Goal: Download file/media

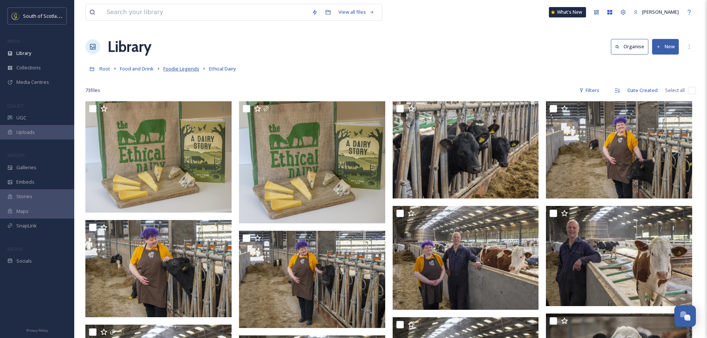
click at [182, 69] on span "Foodie Legends" at bounding box center [181, 68] width 36 height 7
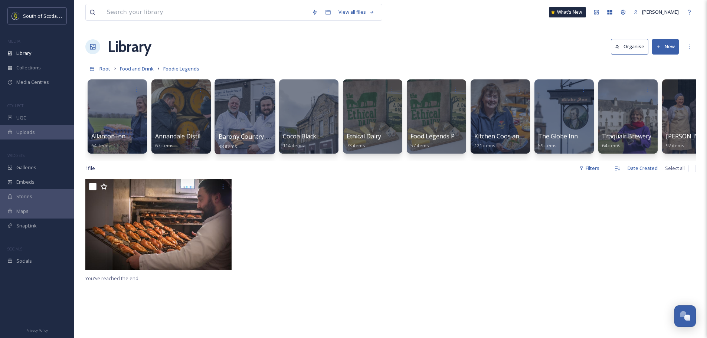
click at [241, 125] on div at bounding box center [245, 117] width 61 height 76
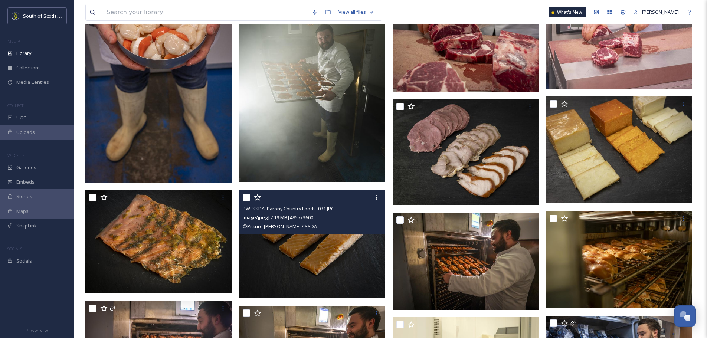
scroll to position [705, 0]
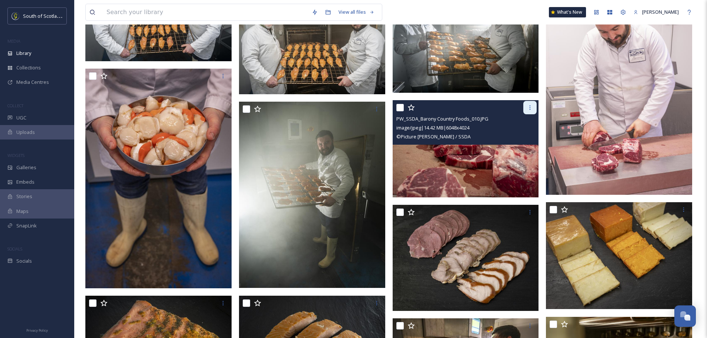
click at [527, 109] on icon at bounding box center [530, 108] width 6 height 6
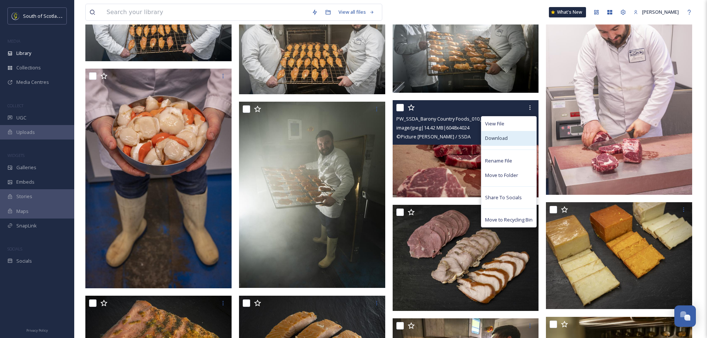
click at [509, 138] on div "Download" at bounding box center [508, 138] width 55 height 14
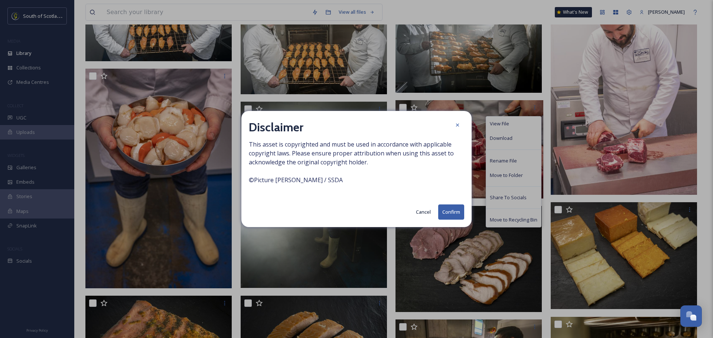
click at [451, 206] on button "Confirm" at bounding box center [451, 212] width 26 height 15
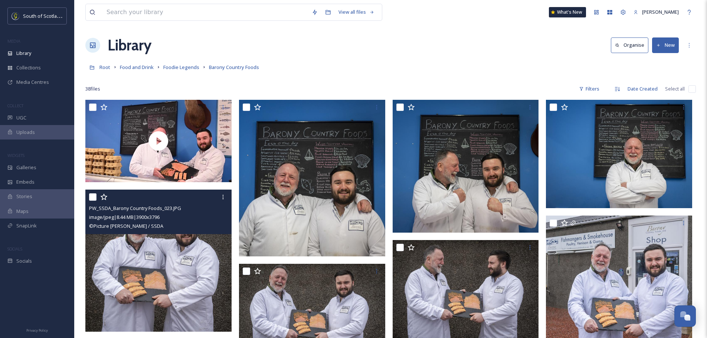
scroll to position [0, 0]
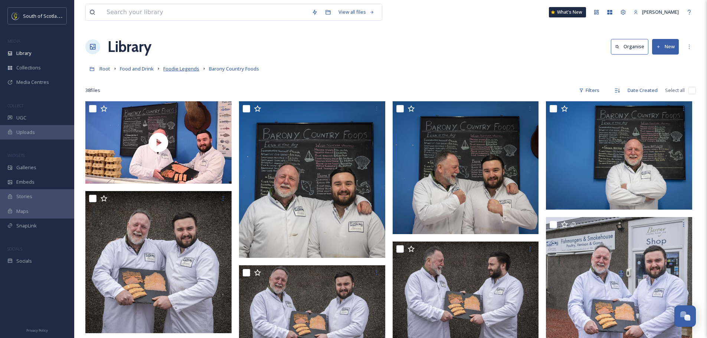
click at [191, 68] on span "Foodie Legends" at bounding box center [181, 68] width 36 height 7
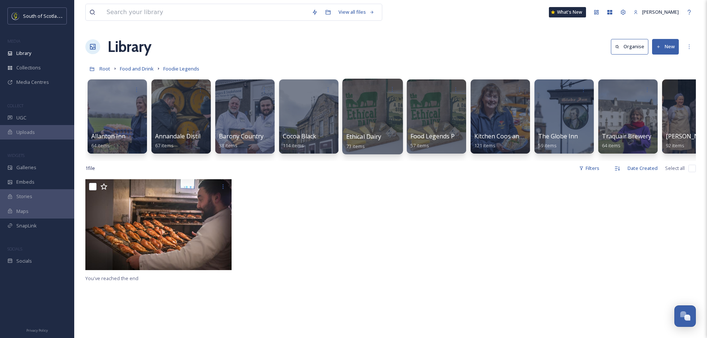
click at [374, 107] on div at bounding box center [372, 117] width 61 height 76
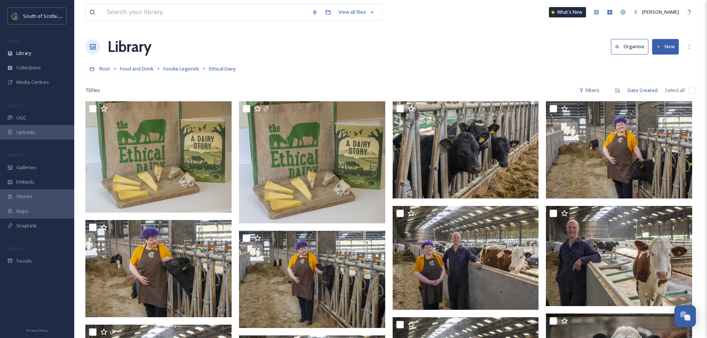
click at [183, 65] on link "Foodie Legends" at bounding box center [181, 68] width 36 height 9
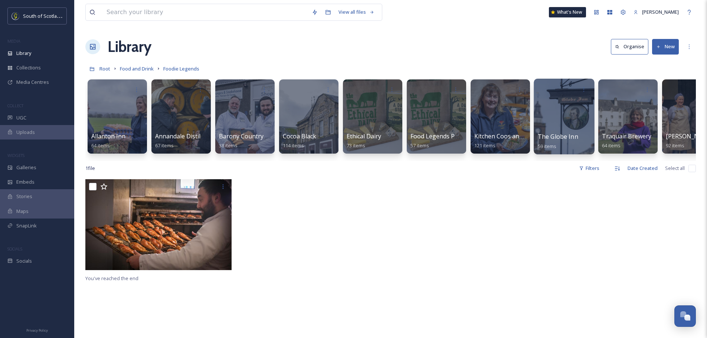
click at [558, 118] on div at bounding box center [564, 117] width 61 height 76
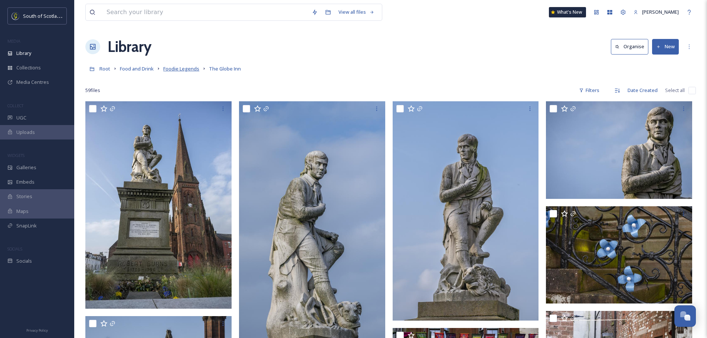
click at [190, 67] on span "Foodie Legends" at bounding box center [181, 68] width 36 height 7
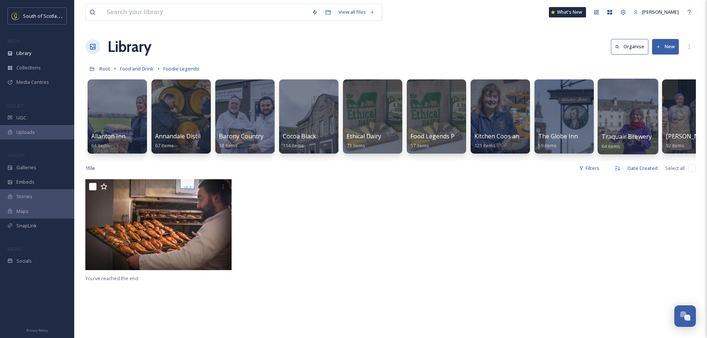
click at [634, 109] on div at bounding box center [628, 117] width 61 height 76
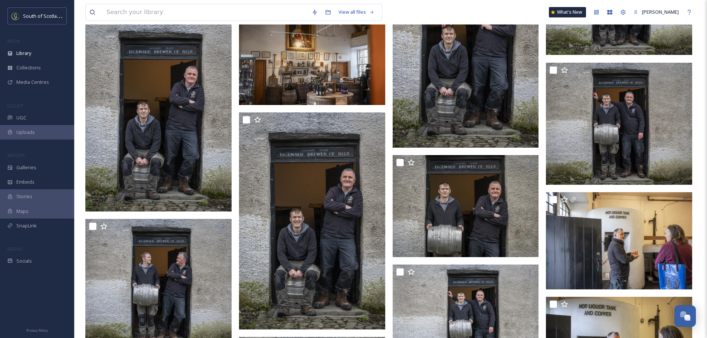
scroll to position [1227, 0]
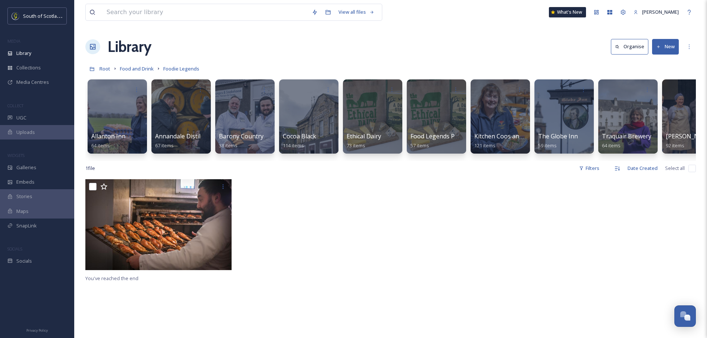
scroll to position [0, 28]
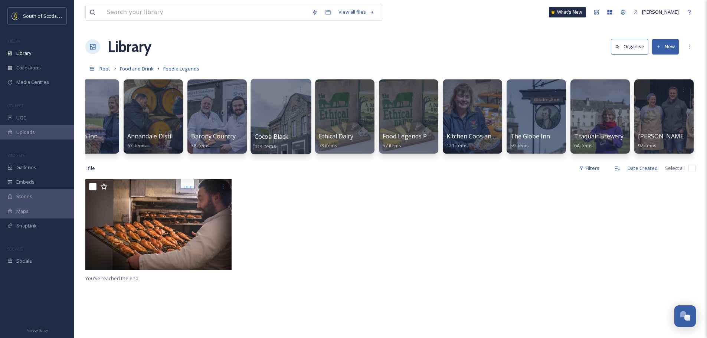
click at [280, 120] on div at bounding box center [281, 117] width 61 height 76
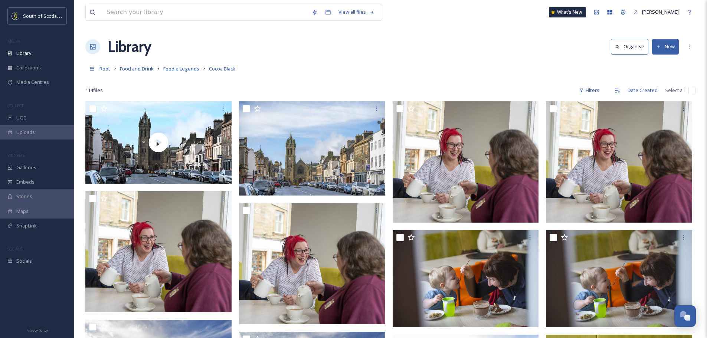
click at [182, 70] on span "Foodie Legends" at bounding box center [181, 68] width 36 height 7
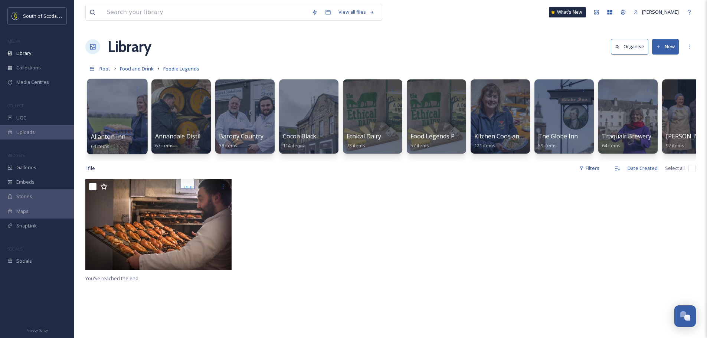
click at [121, 131] on div at bounding box center [117, 117] width 61 height 76
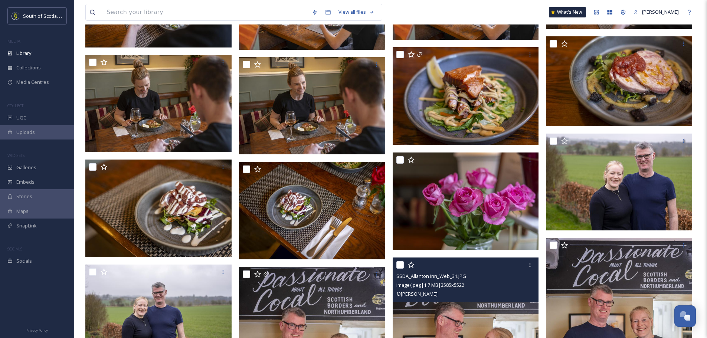
scroll to position [557, 0]
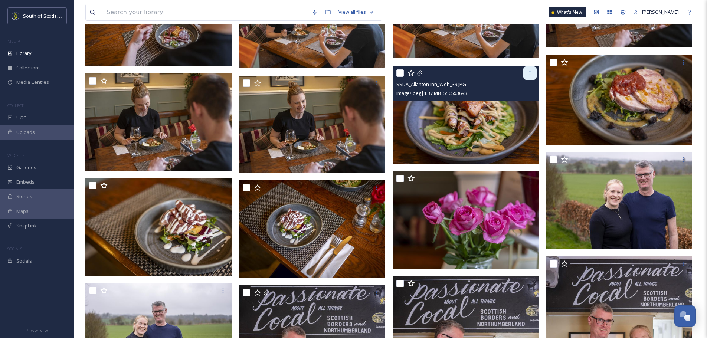
click at [526, 76] on div at bounding box center [529, 72] width 13 height 13
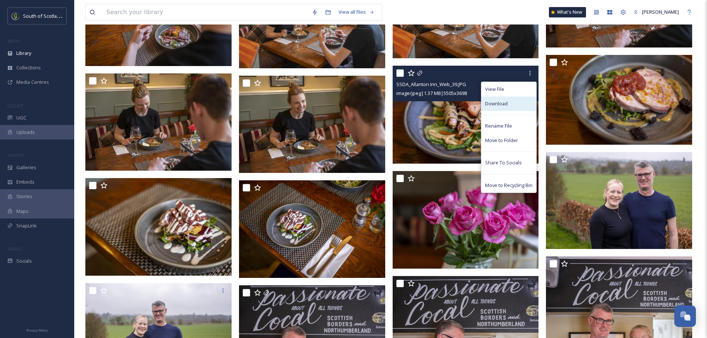
click at [509, 99] on div "Download" at bounding box center [508, 104] width 55 height 14
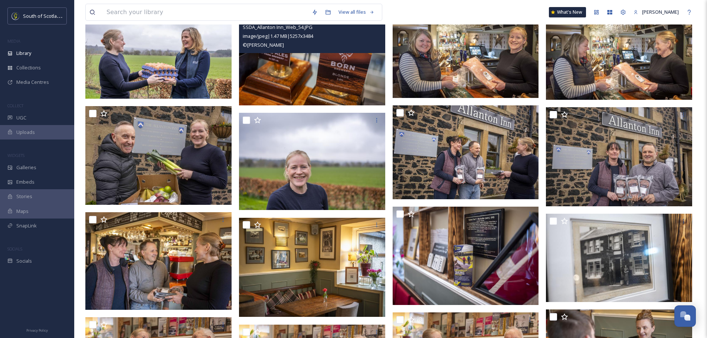
scroll to position [0, 0]
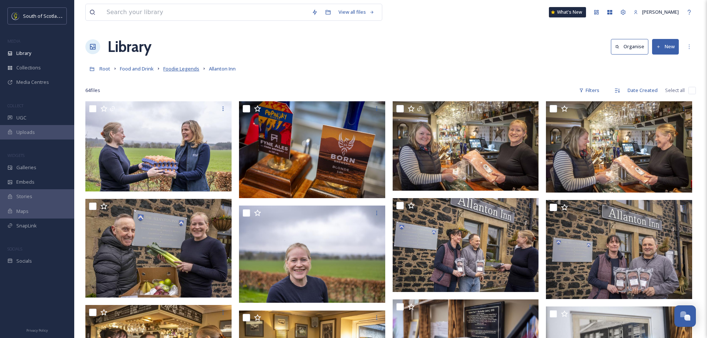
click at [185, 66] on span "Foodie Legends" at bounding box center [181, 68] width 36 height 7
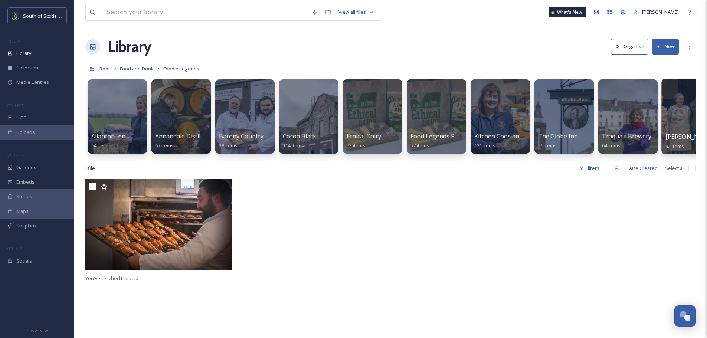
click at [676, 137] on span "[PERSON_NAME] Farm & Kitchen" at bounding box center [712, 137] width 93 height 8
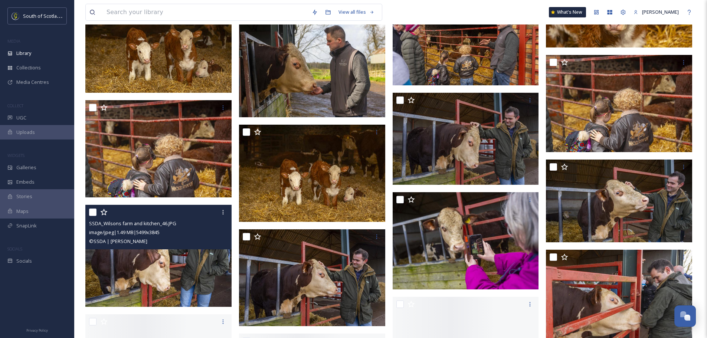
scroll to position [1299, 0]
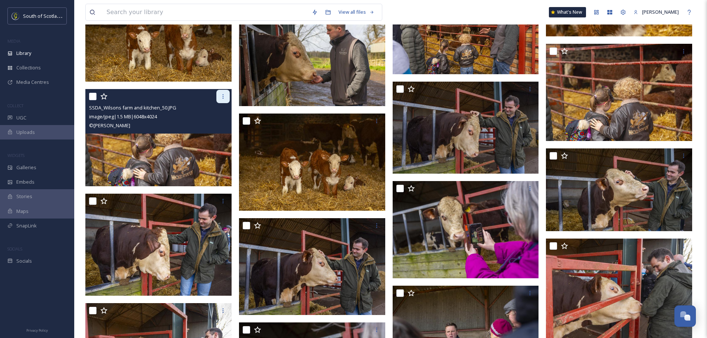
click at [222, 97] on icon at bounding box center [223, 97] width 6 height 6
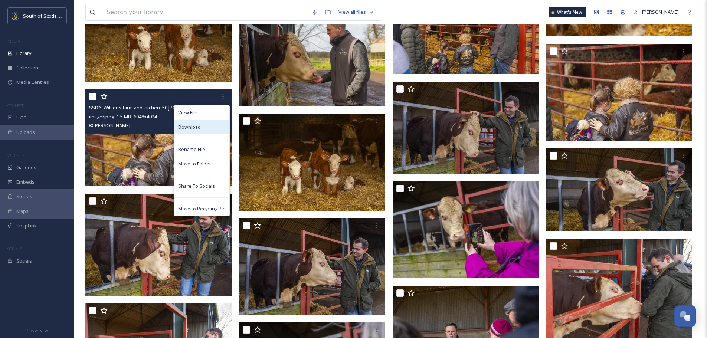
click at [206, 131] on div "Download" at bounding box center [201, 127] width 55 height 14
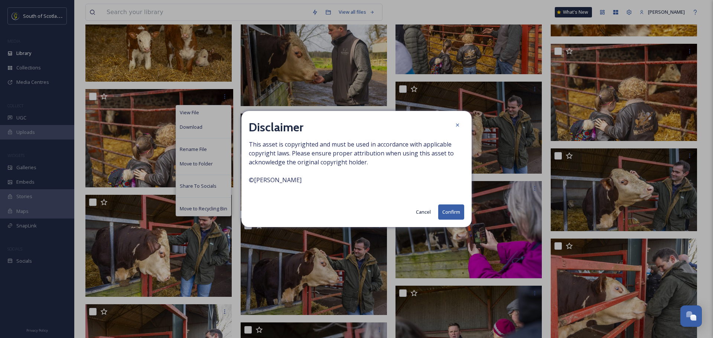
click at [440, 212] on button "Confirm" at bounding box center [451, 212] width 26 height 15
